Goal: Obtain resource: Download file/media

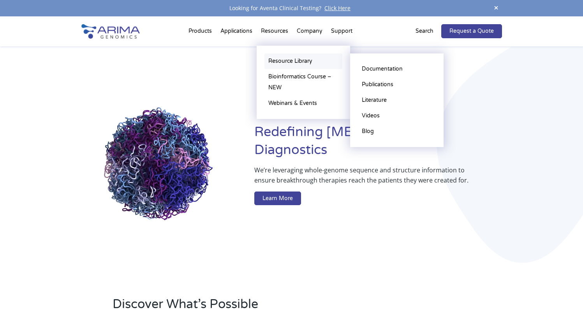
click at [283, 60] on link "Resource Library" at bounding box center [303, 61] width 78 height 16
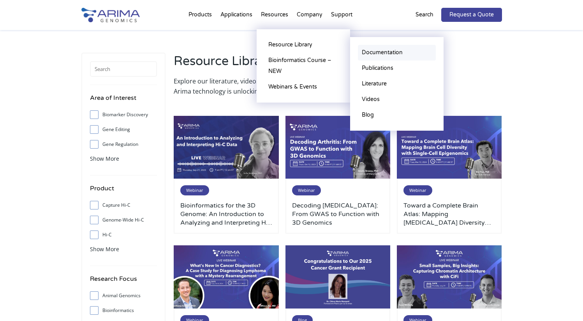
click at [377, 51] on link "Documentation" at bounding box center [397, 53] width 78 height 16
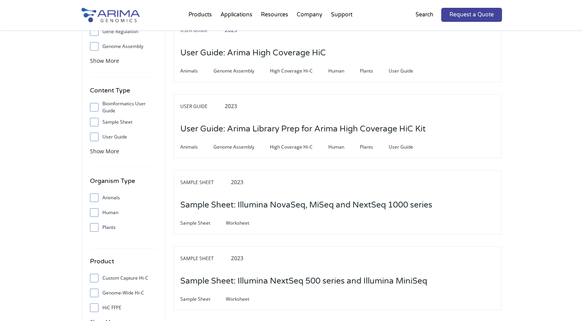
scroll to position [126, 0]
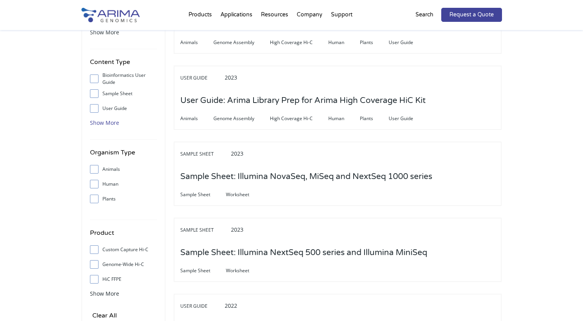
click at [95, 122] on span "Show More" at bounding box center [104, 122] width 29 height 7
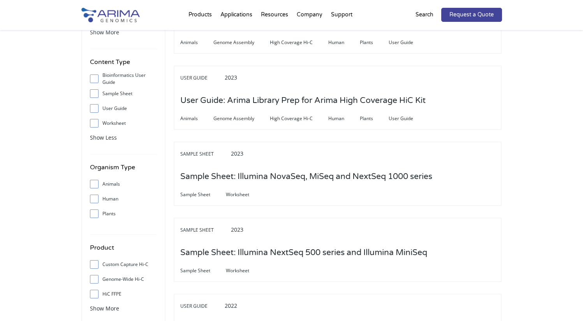
click at [94, 105] on span at bounding box center [96, 108] width 12 height 9
click at [94, 106] on input "User Guide" at bounding box center [94, 108] width 5 height 5
checkbox input "true"
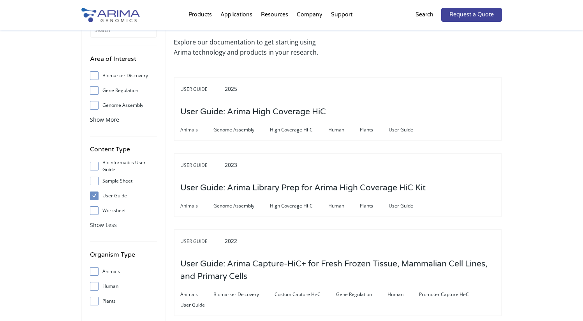
scroll to position [40, 0]
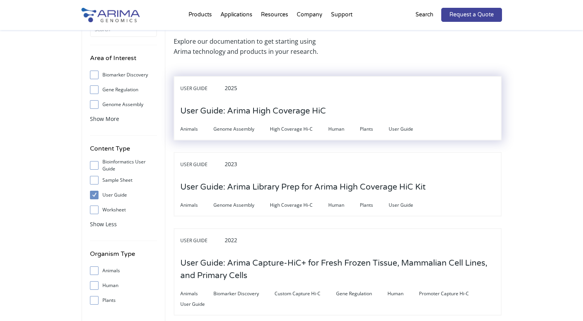
click at [254, 114] on h3 "User Guide: Arima High Coverage HiC" at bounding box center [253, 111] width 146 height 24
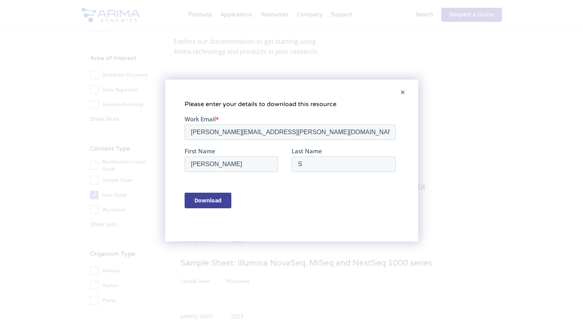
scroll to position [0, 0]
click at [402, 94] on span at bounding box center [403, 92] width 16 height 19
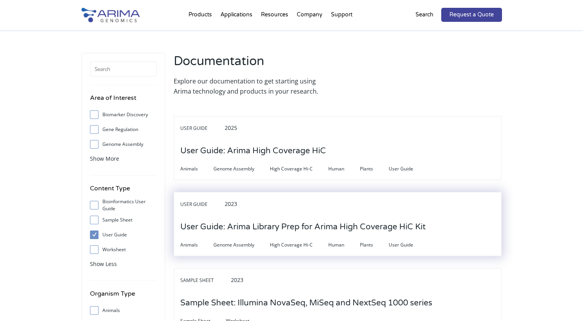
click at [316, 216] on h3 "User Guide: Arima Library Prep for Arima High Coverage HiC Kit" at bounding box center [302, 227] width 245 height 24
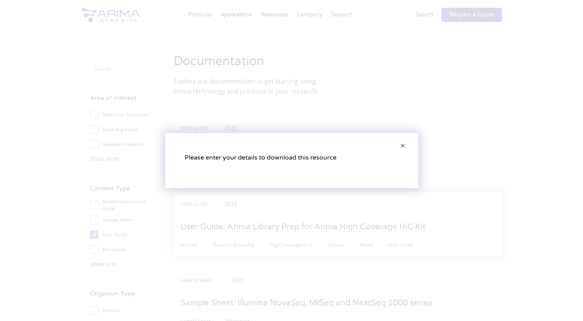
click at [298, 224] on div "Please enter your details to download this resource" at bounding box center [291, 160] width 583 height 321
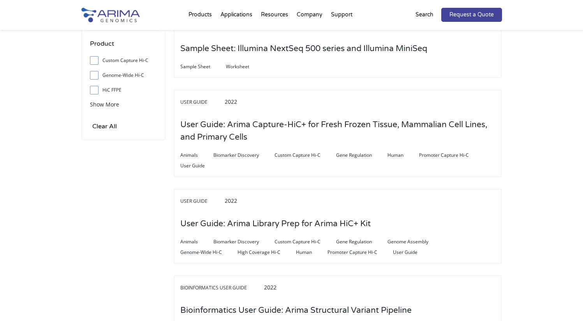
scroll to position [342, 0]
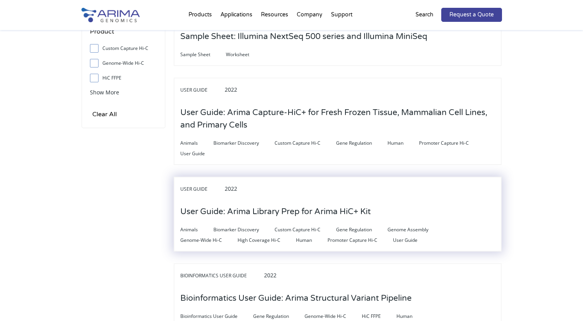
click at [295, 209] on h3 "User Guide: Arima Library Prep for Arima HiC+ Kit" at bounding box center [275, 211] width 190 height 24
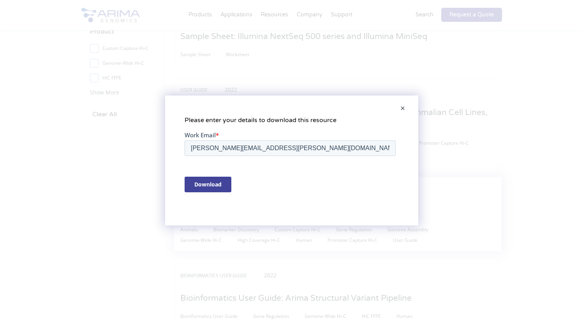
scroll to position [0, 0]
click at [224, 186] on input "Download" at bounding box center [207, 184] width 47 height 16
